Goal: Navigation & Orientation: Find specific page/section

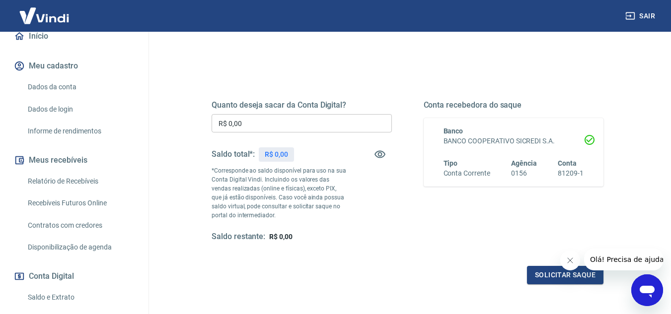
scroll to position [50, 0]
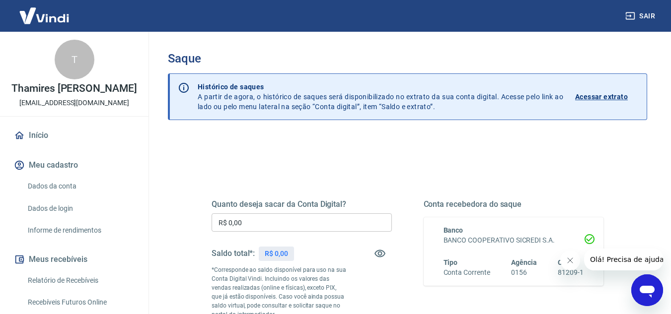
click at [35, 133] on link "Início" at bounding box center [74, 136] width 125 height 22
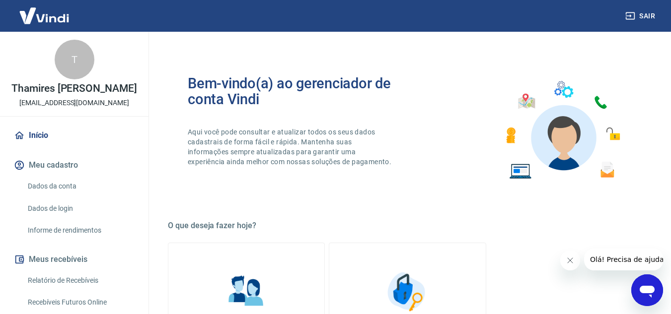
click at [40, 136] on link "Início" at bounding box center [74, 136] width 125 height 22
